Goal: Task Accomplishment & Management: Use online tool/utility

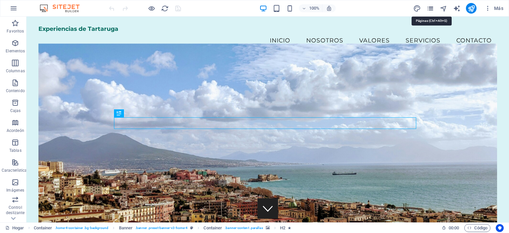
click at [429, 9] on icon "páginas" at bounding box center [430, 9] width 8 height 8
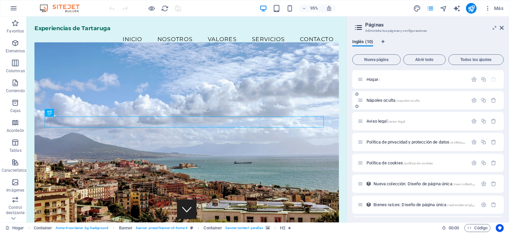
click at [448, 102] on p "Nápoles oculta /napoles-oculta" at bounding box center [415, 100] width 99 height 4
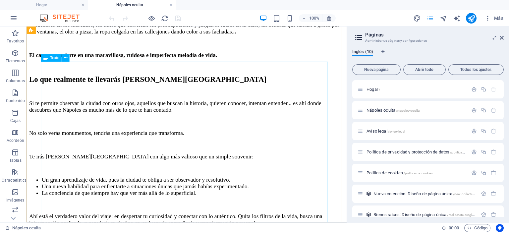
scroll to position [690, 0]
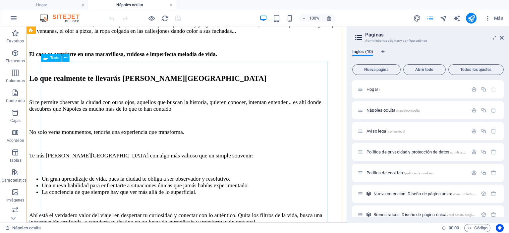
click at [76, 103] on div "Si te permite observar la ciudad con otros ojos, aquellos que buscan la histori…" at bounding box center [195, 225] width 332 height 245
click at [79, 103] on div "Si te permite observar la ciudad con otros ojos, aquellos que buscan la histori…" at bounding box center [195, 225] width 332 height 245
click at [78, 103] on div "Si te permite observar la ciudad con otros ojos, aquellos que buscan la histori…" at bounding box center [195, 225] width 332 height 245
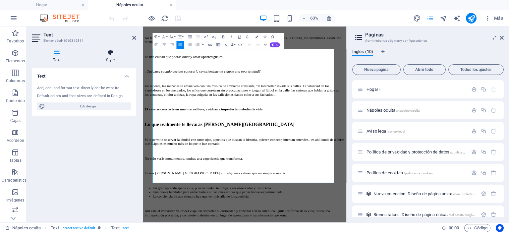
scroll to position [762, 0]
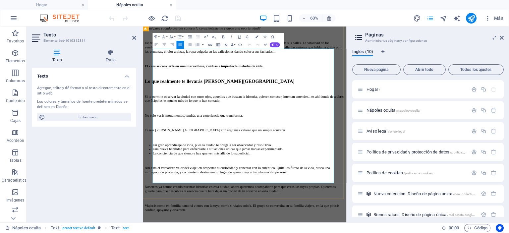
click at [197, 140] on font "Si te permite observar la ciudad con otros ojos, aquellos que buscan la histori…" at bounding box center [312, 147] width 332 height 14
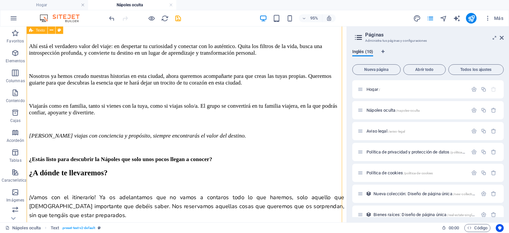
scroll to position [1119, 0]
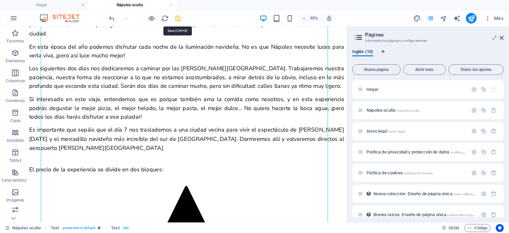
click at [177, 15] on icon "ahorrar" at bounding box center [178, 19] width 8 height 8
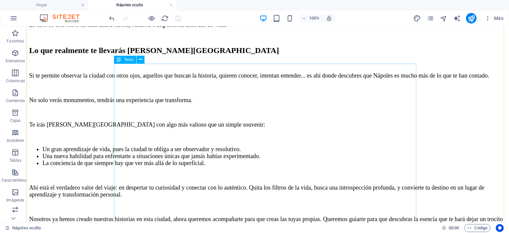
scroll to position [685, 0]
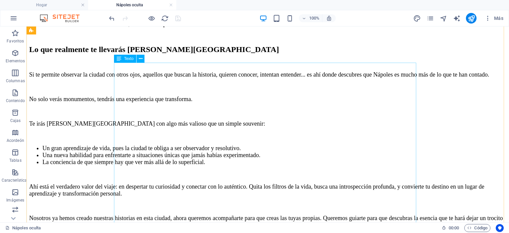
click at [153, 71] on div "Si te permite observar la ciudad con otros ojos, aquellos que buscan la histori…" at bounding box center [267, 186] width 477 height 231
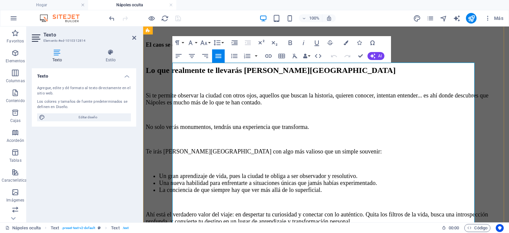
click at [208, 92] on font "Si te permite observar la ciudad con otros ojos, aquellos que buscan la histori…" at bounding box center [317, 99] width 343 height 14
click at [445, 66] on div "Lo que realmente te llevarás [PERSON_NAME][GEOGRAPHIC_DATA] Si te permites obse…" at bounding box center [326, 201] width 360 height 271
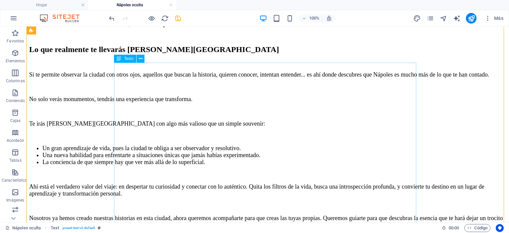
click at [188, 71] on div "Si te permite observar la ciudad con otros ojos, aquellos que buscan la histori…" at bounding box center [267, 186] width 477 height 231
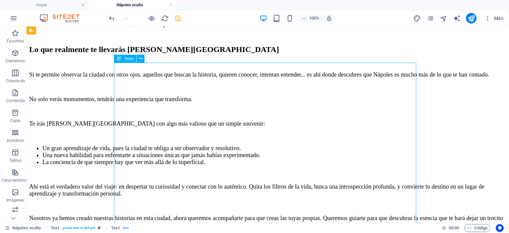
click at [188, 71] on div "Si te permite observar la ciudad con otros ojos, aquellos que buscan la histori…" at bounding box center [267, 186] width 477 height 231
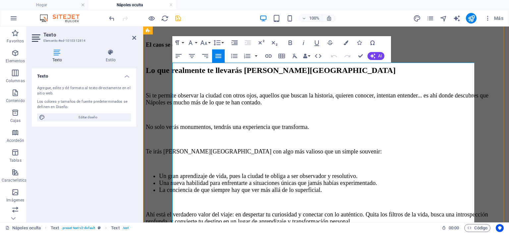
click at [208, 92] on font "Si te permite observar la ciudad con otros ojos, aquellos que buscan la histori…" at bounding box center [317, 99] width 343 height 14
click at [176, 22] on icon "ahorrar" at bounding box center [178, 19] width 8 height 8
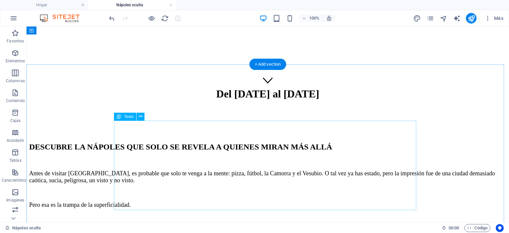
scroll to position [0, 0]
